Goal: Learn about a topic: Learn about a topic

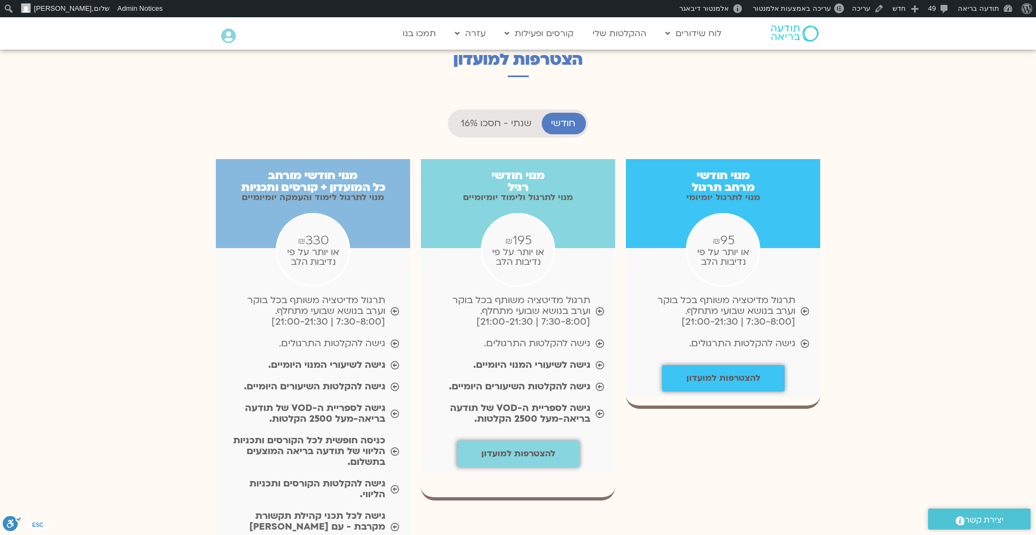
scroll to position [520, 0]
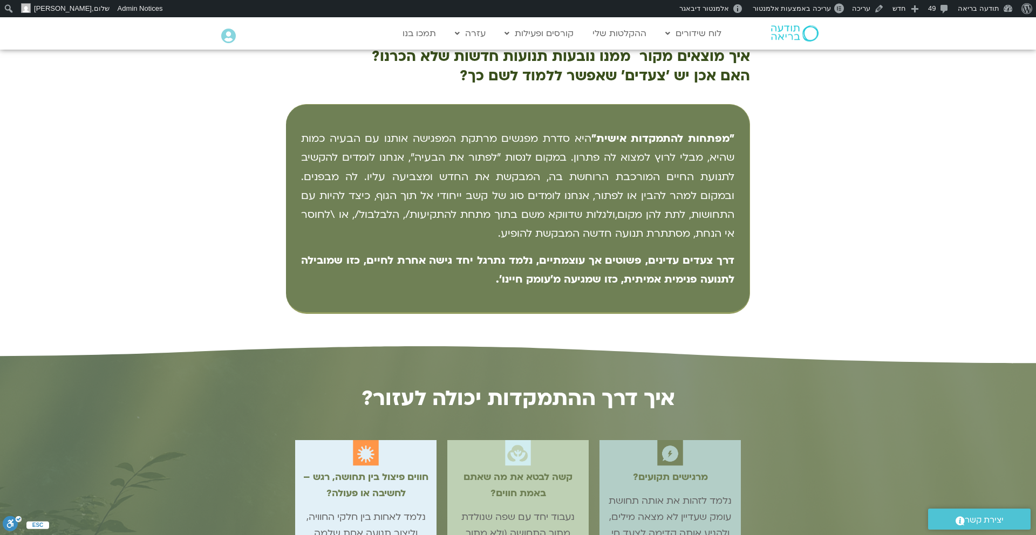
scroll to position [590, 0]
drag, startPoint x: 737, startPoint y: 257, endPoint x: 487, endPoint y: 278, distance: 251.1
click at [487, 278] on div ""מפתחות להתמקדות אישית" היא סדרת מפגשים מרתקת המפגישה אותנו עם הבעיה כמות שהיא,…" at bounding box center [518, 208] width 464 height 209
copy b "דרך צעדים עדינים, פשוטים אך עוצמתיים, נלמד נתרגל יחד גישה אחרת לחיים, כזו שמובי…"
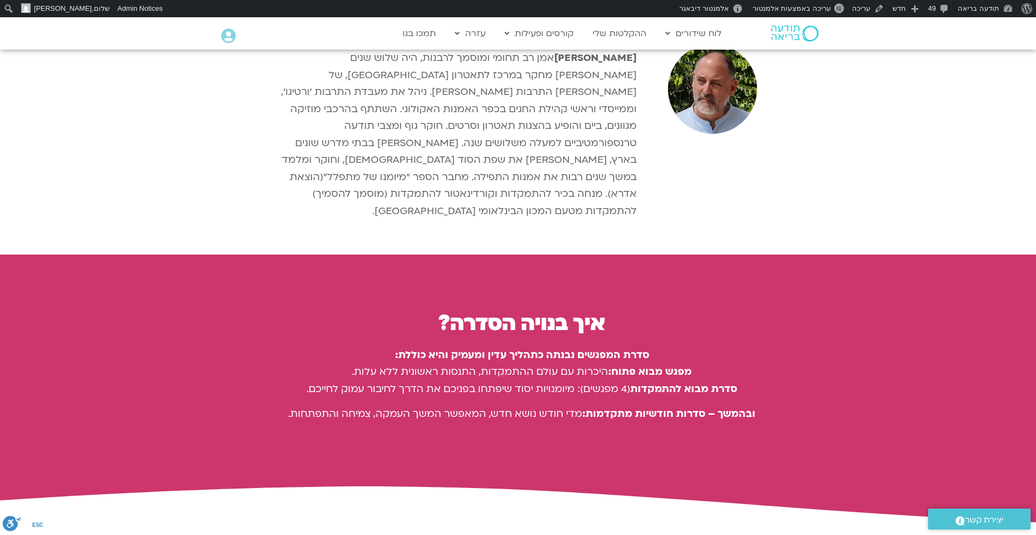
scroll to position [1657, 0]
